Goal: Use online tool/utility: Use online tool/utility

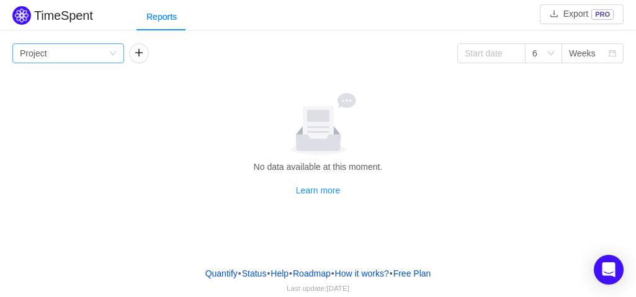
click at [88, 52] on div "Group by Project" at bounding box center [64, 53] width 89 height 19
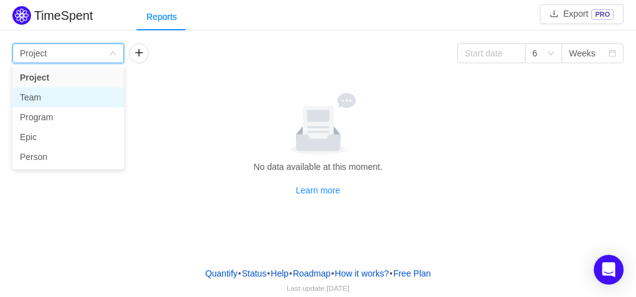
click at [73, 103] on li "Team" at bounding box center [68, 98] width 112 height 20
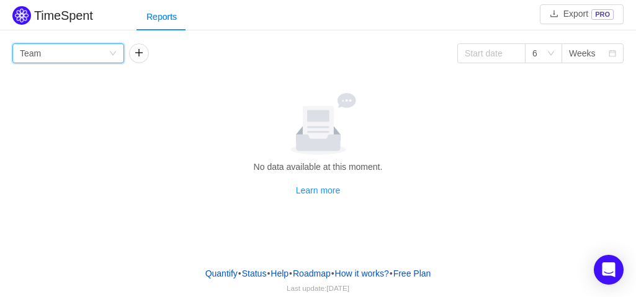
click at [74, 49] on div "Group by Team" at bounding box center [64, 53] width 89 height 19
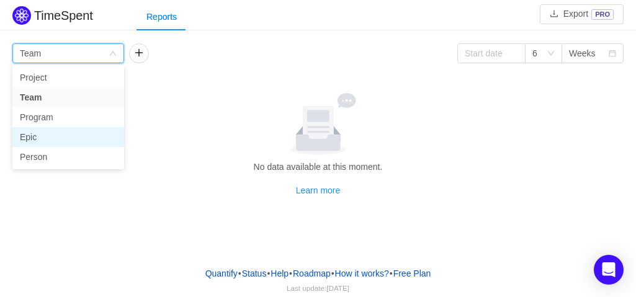
click at [49, 141] on li "Epic" at bounding box center [68, 137] width 112 height 20
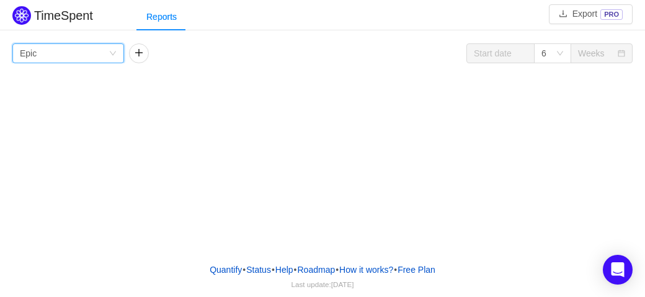
click at [94, 50] on div "Group by Epic" at bounding box center [64, 53] width 89 height 19
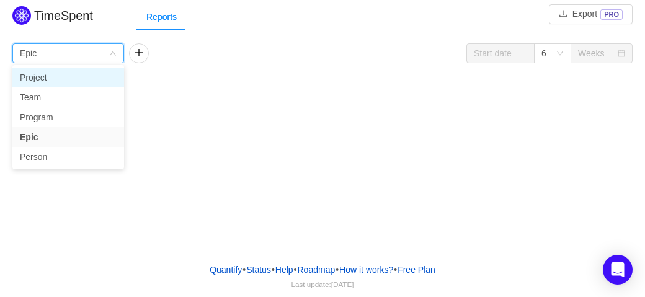
click at [94, 73] on li "Project" at bounding box center [68, 78] width 112 height 20
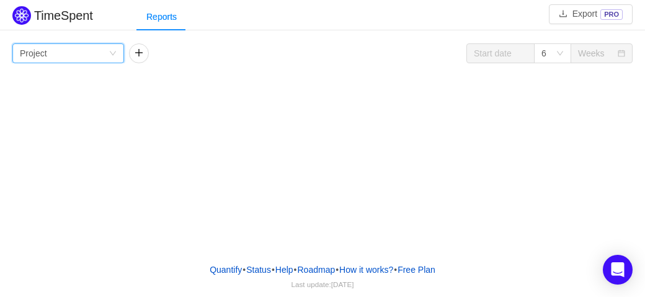
click at [573, 48] on div "Weeks" at bounding box center [602, 53] width 62 height 20
click at [560, 51] on icon "icon: down" at bounding box center [560, 53] width 7 height 7
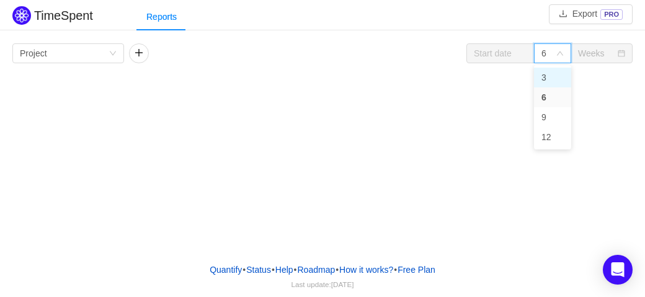
click at [550, 76] on li "3" at bounding box center [552, 78] width 37 height 20
